Goal: Find specific page/section: Find specific page/section

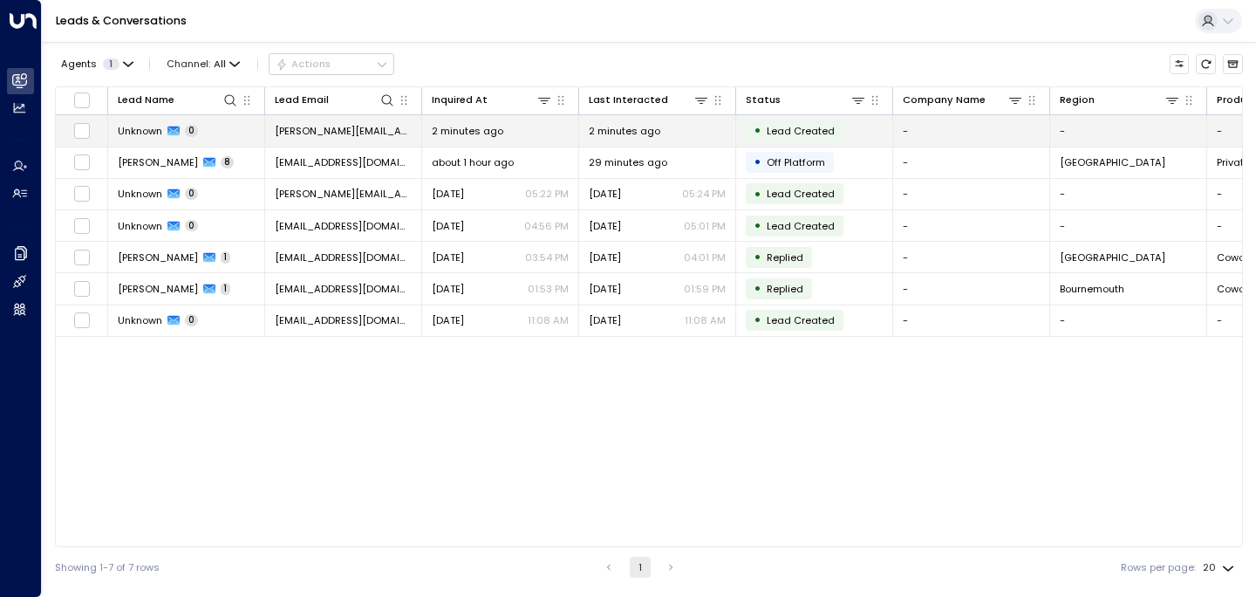
click at [144, 126] on span "Unknown" at bounding box center [140, 131] width 44 height 14
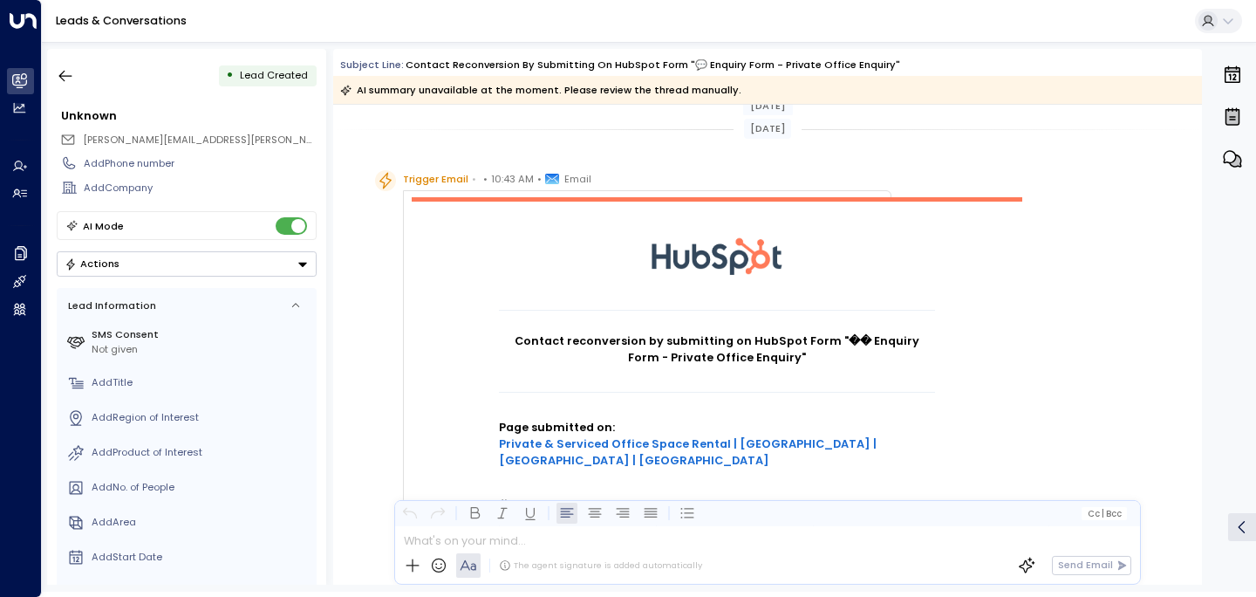
scroll to position [162, 0]
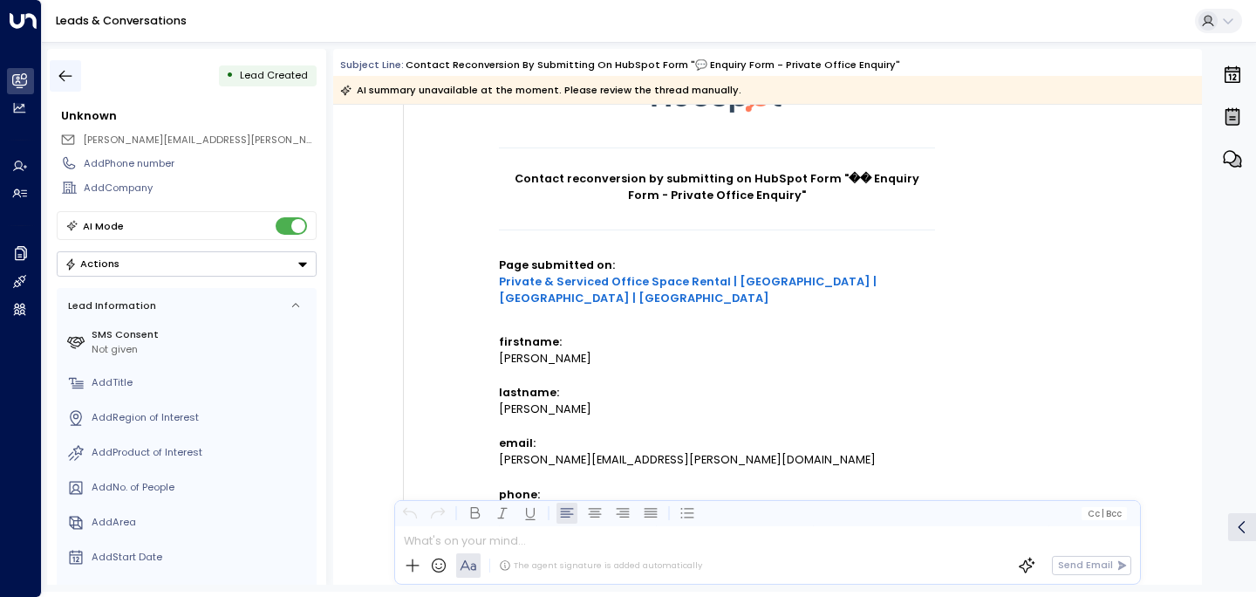
click at [63, 73] on icon "button" at bounding box center [65, 75] width 17 height 17
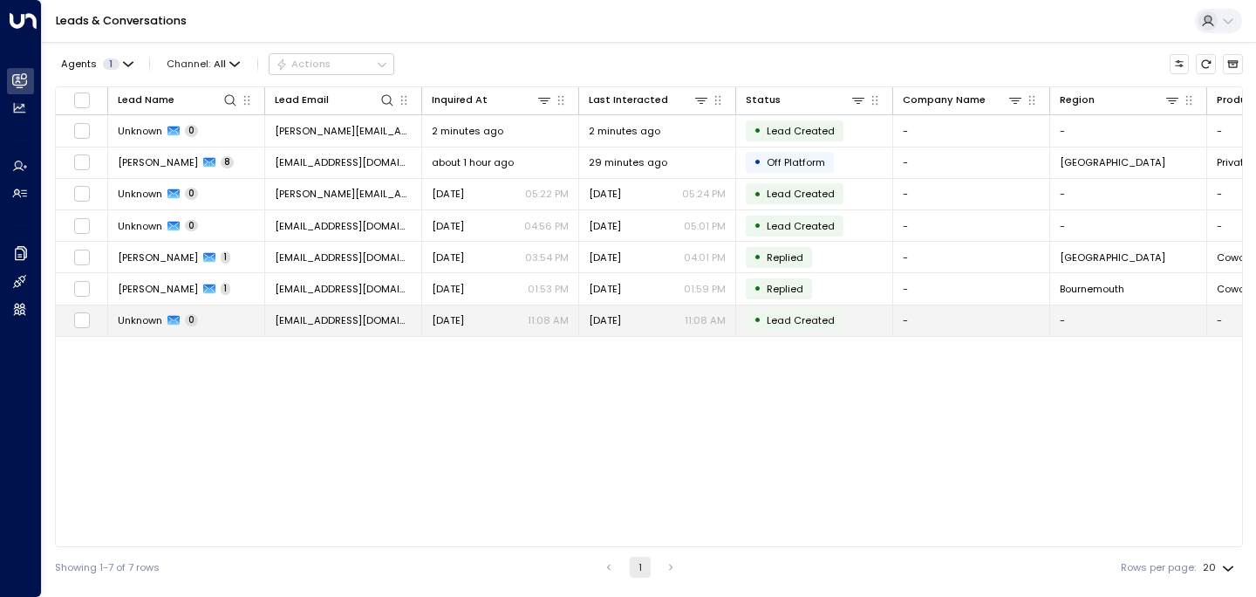
click at [215, 322] on td "Unknown 0" at bounding box center [186, 320] width 157 height 31
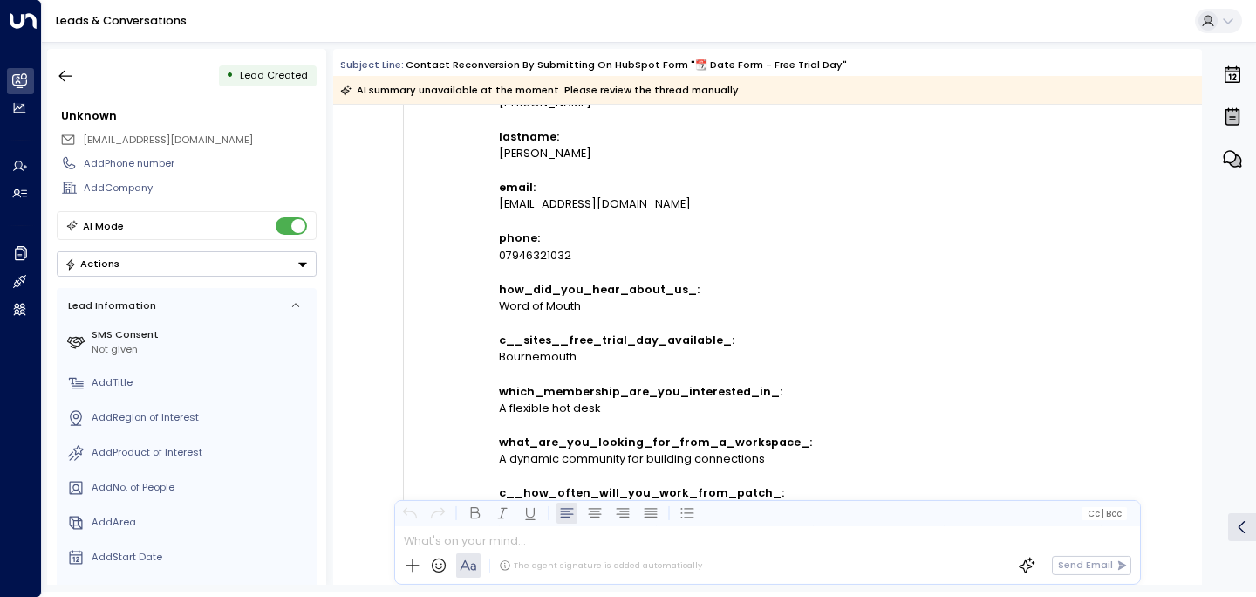
scroll to position [1072, 0]
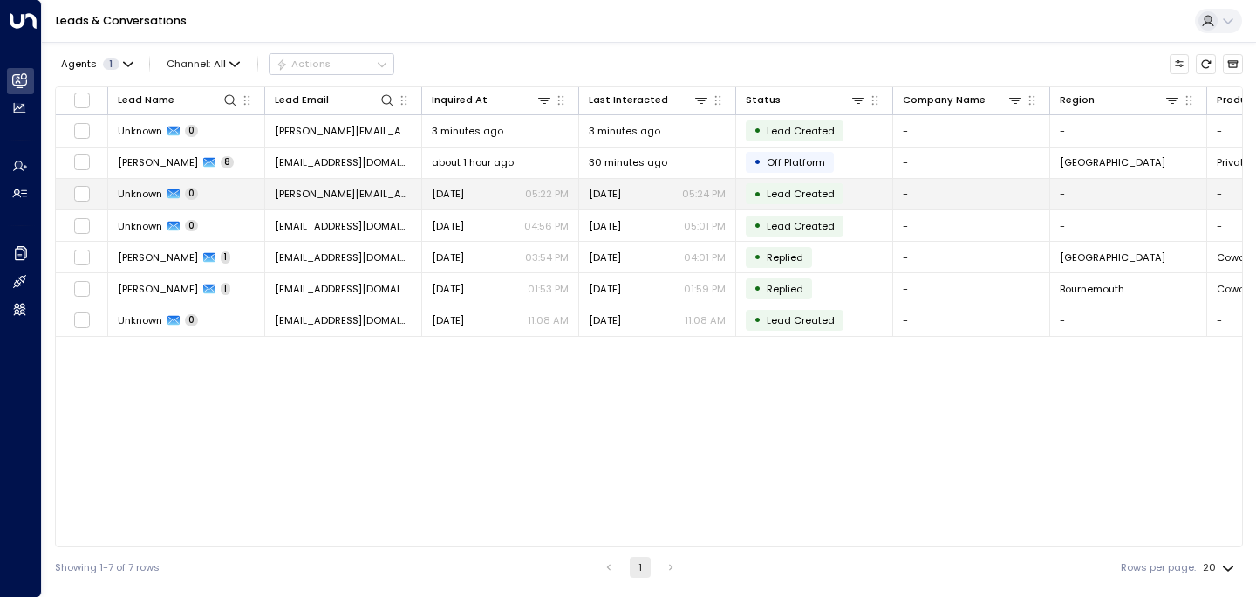
click at [171, 195] on icon at bounding box center [174, 194] width 12 height 10
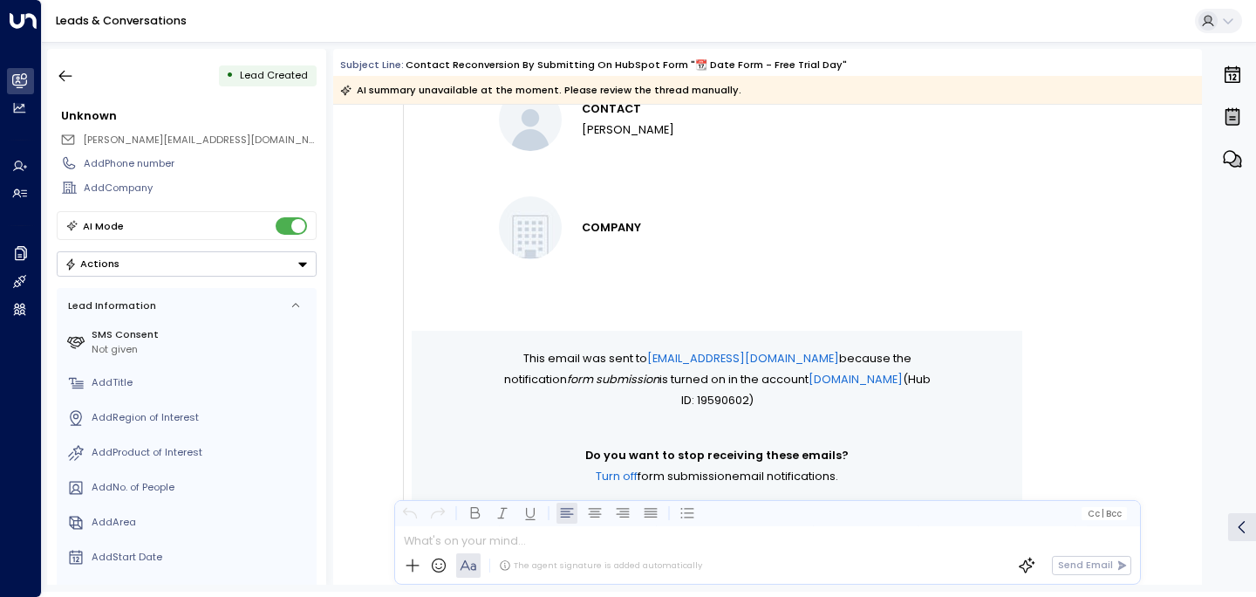
scroll to position [1164, 0]
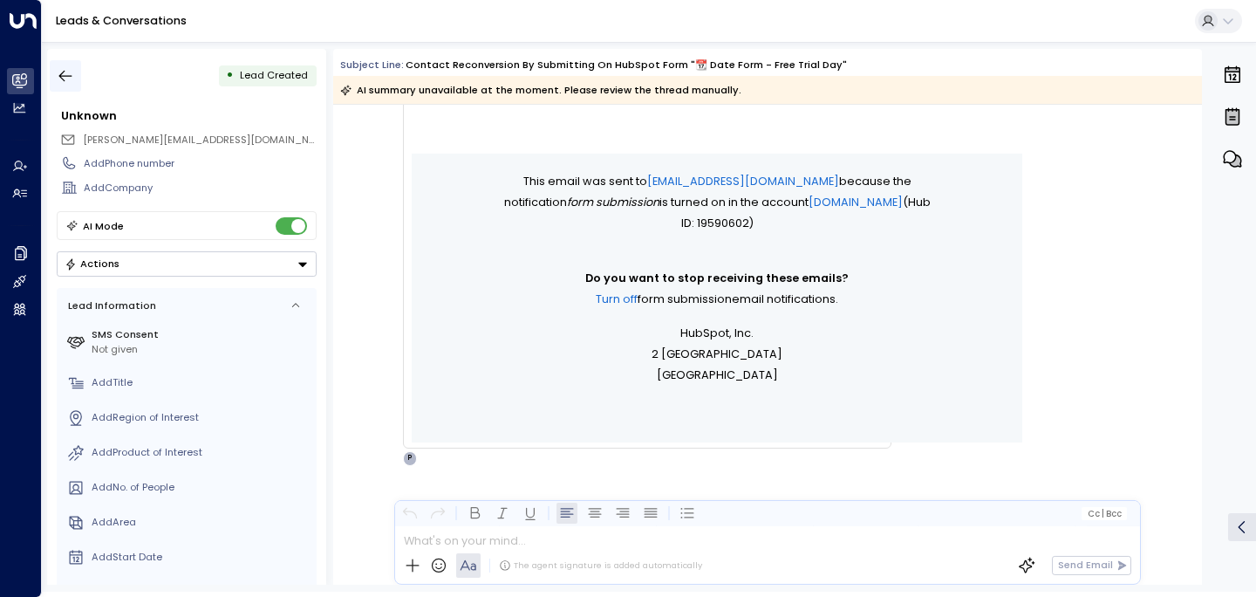
click at [72, 85] on button "button" at bounding box center [65, 75] width 31 height 31
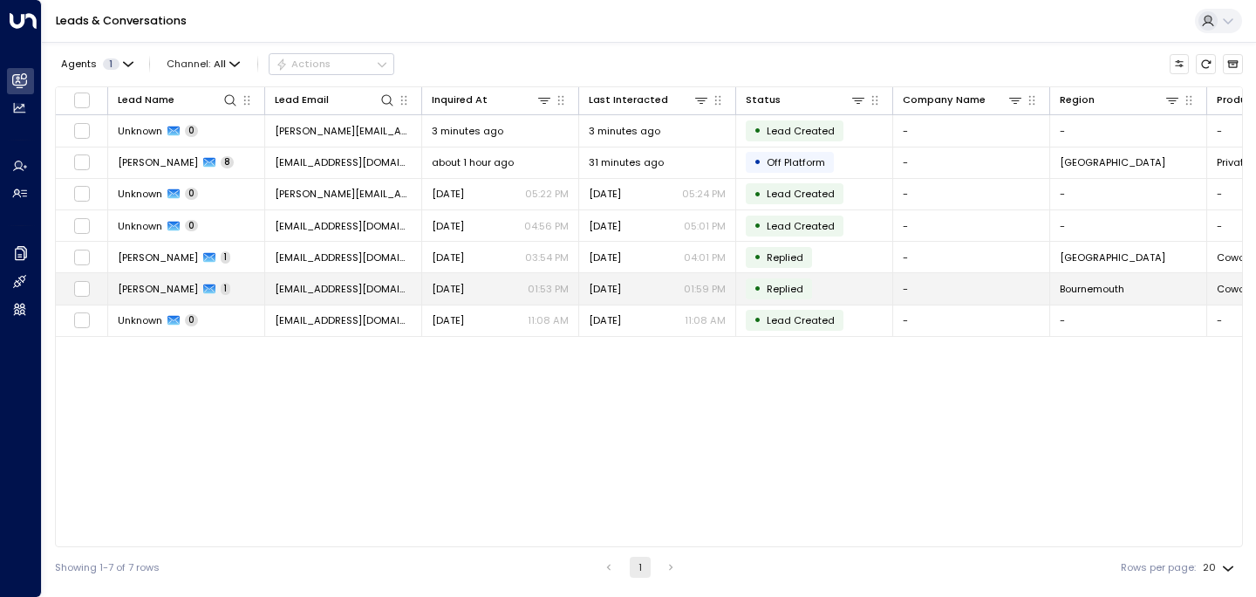
click at [159, 298] on td "Michael Grubb 1" at bounding box center [186, 288] width 157 height 31
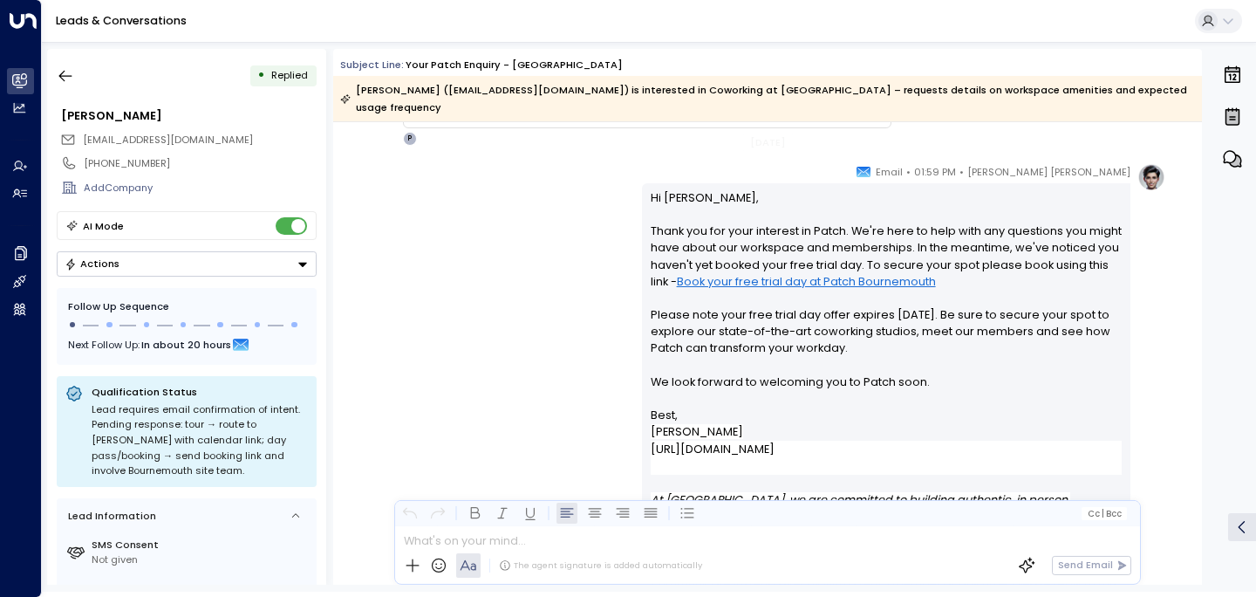
scroll to position [602, 0]
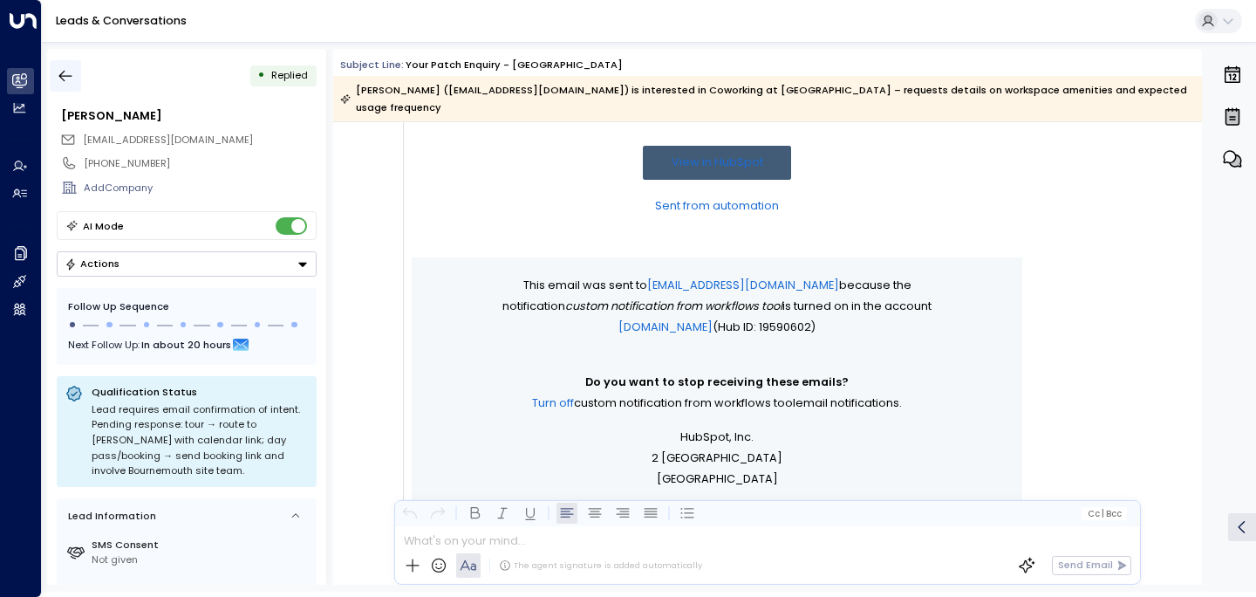
click at [72, 65] on button "button" at bounding box center [65, 75] width 31 height 31
